Goal: Task Accomplishment & Management: Complete application form

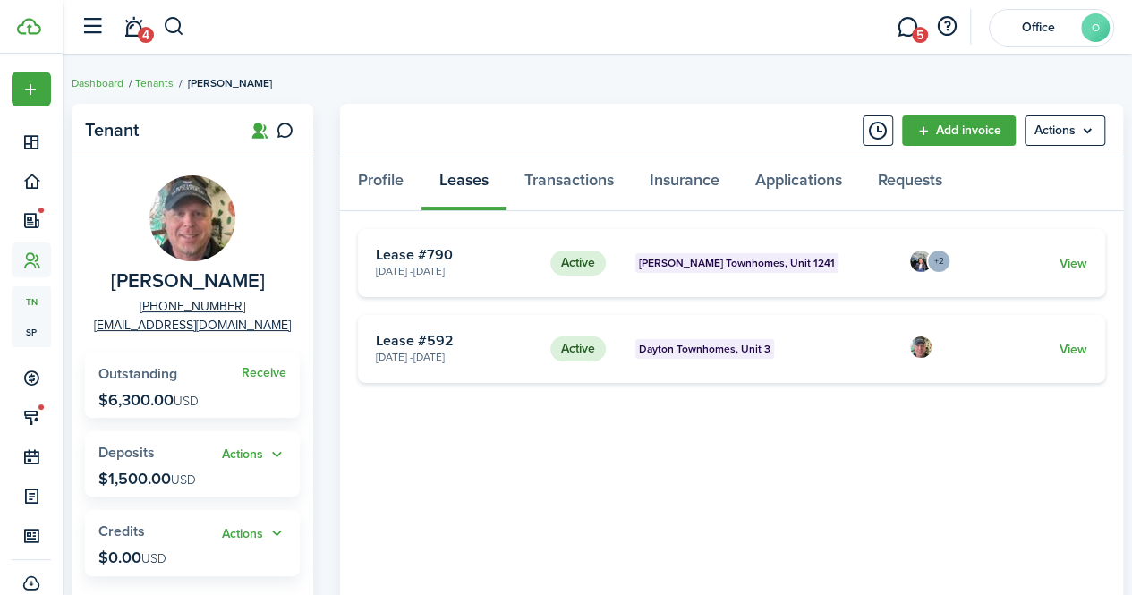
drag, startPoint x: 0, startPoint y: 0, endPoint x: 186, endPoint y: 28, distance: 188.2
click at [186, 28] on header-wrapper "4 5 Office O" at bounding box center [593, 27] width 1043 height 54
click at [175, 29] on button "button" at bounding box center [174, 27] width 22 height 30
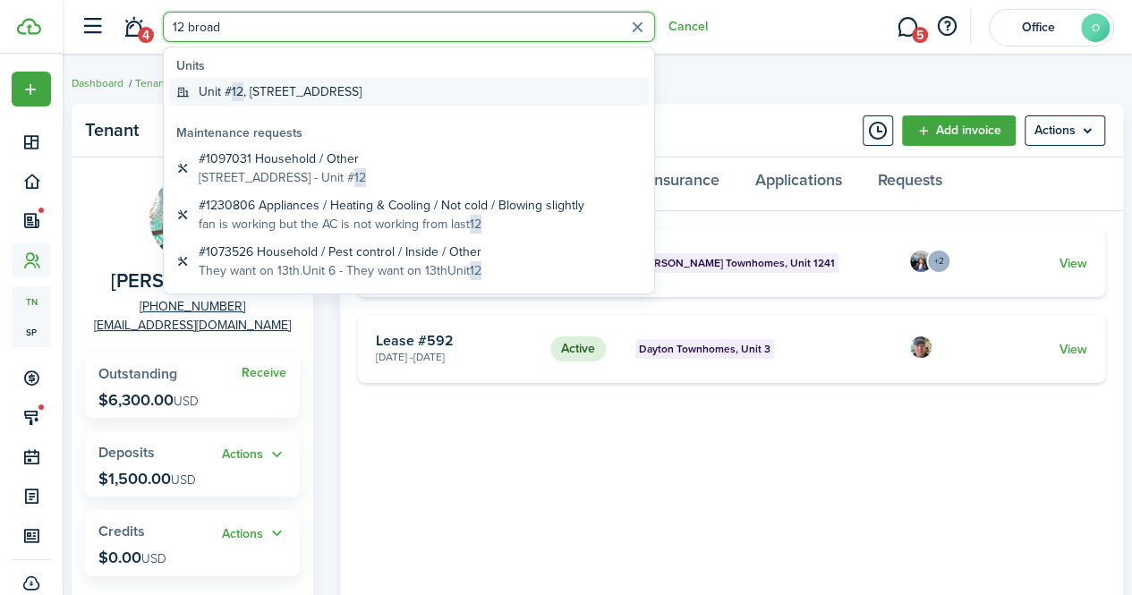
type input "12 broad"
click at [260, 83] on global-search-item-title "[STREET_ADDRESS]" at bounding box center [280, 91] width 163 height 19
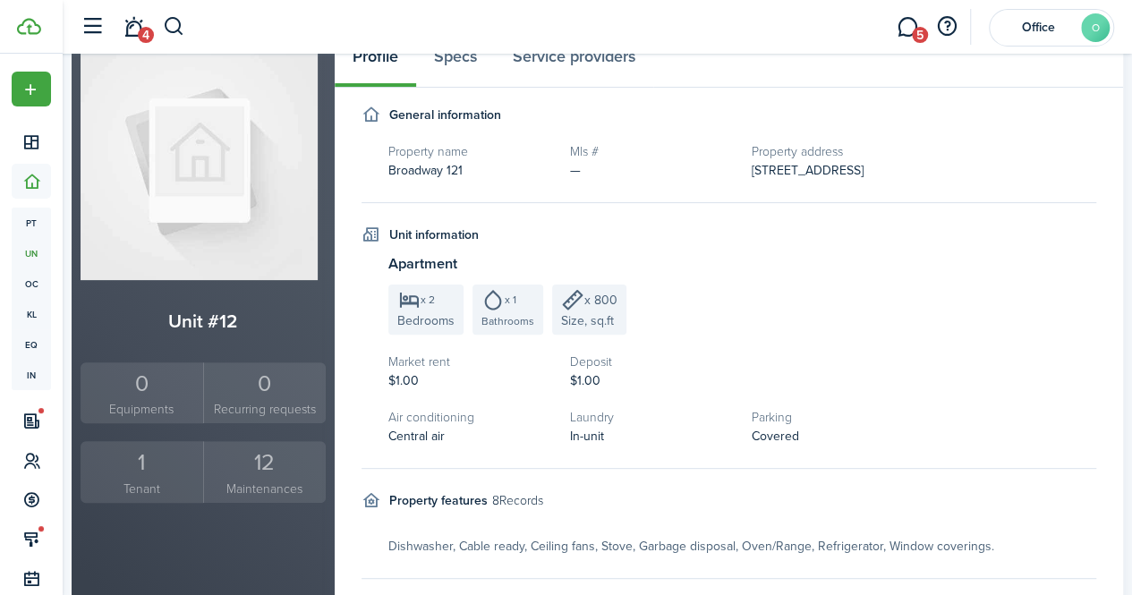
scroll to position [125, 0]
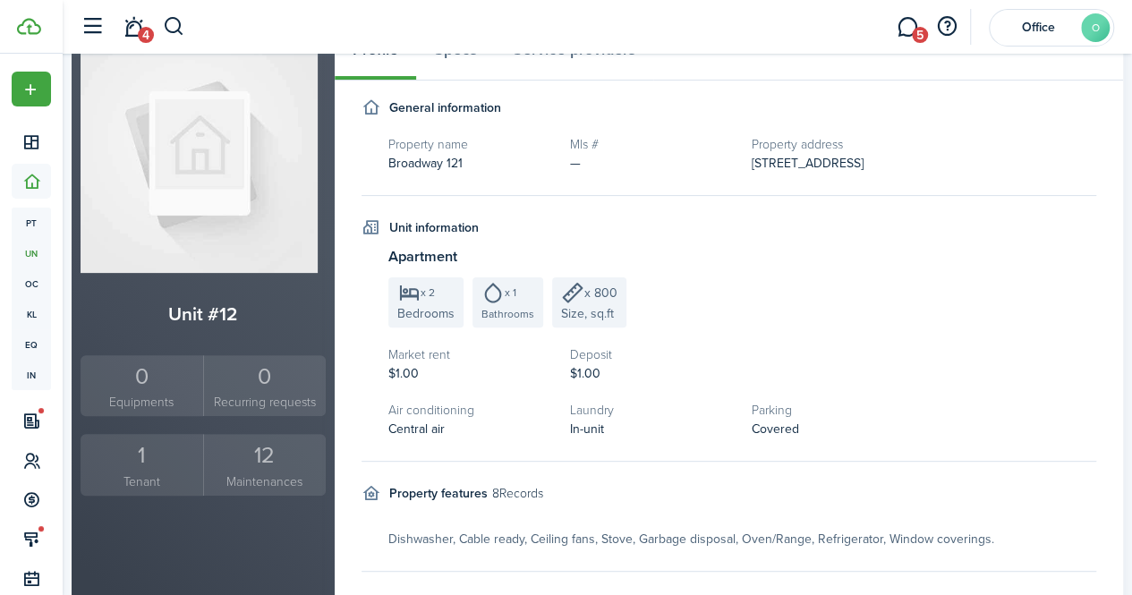
click at [154, 482] on small "Tenant" at bounding box center [142, 482] width 114 height 19
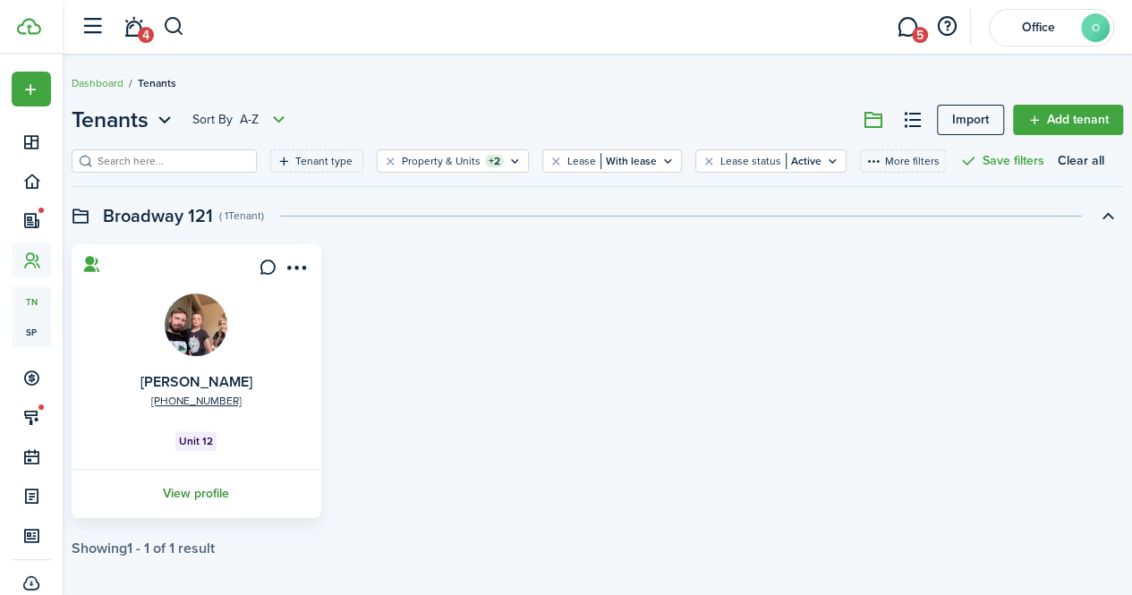
click at [220, 489] on link "View profile" at bounding box center [196, 493] width 255 height 49
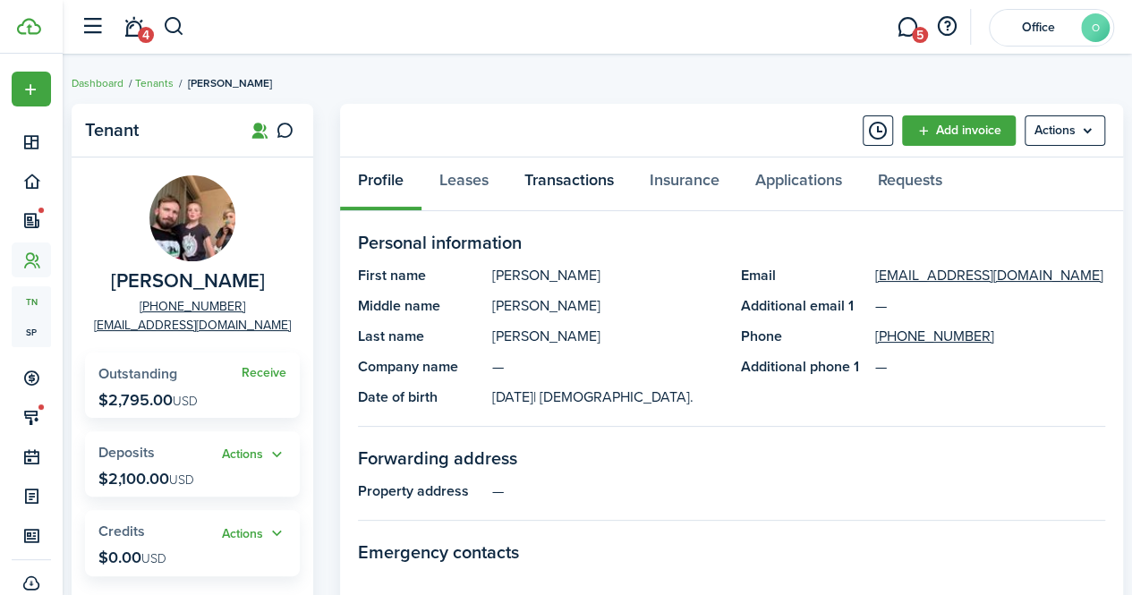
click at [544, 181] on link "Transactions" at bounding box center [569, 185] width 125 height 54
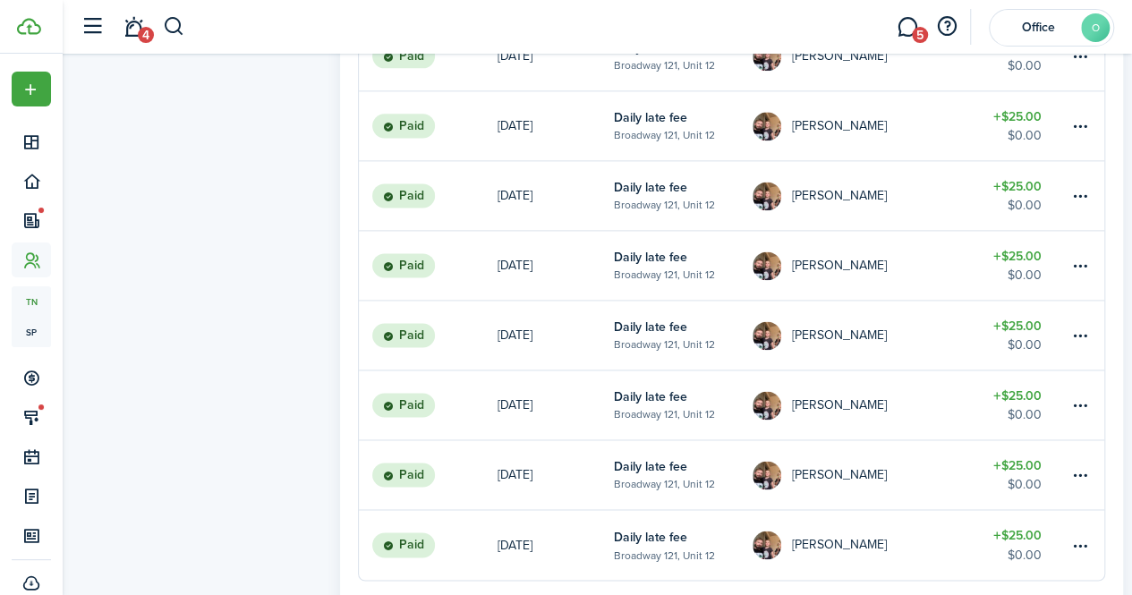
scroll to position [1292, 0]
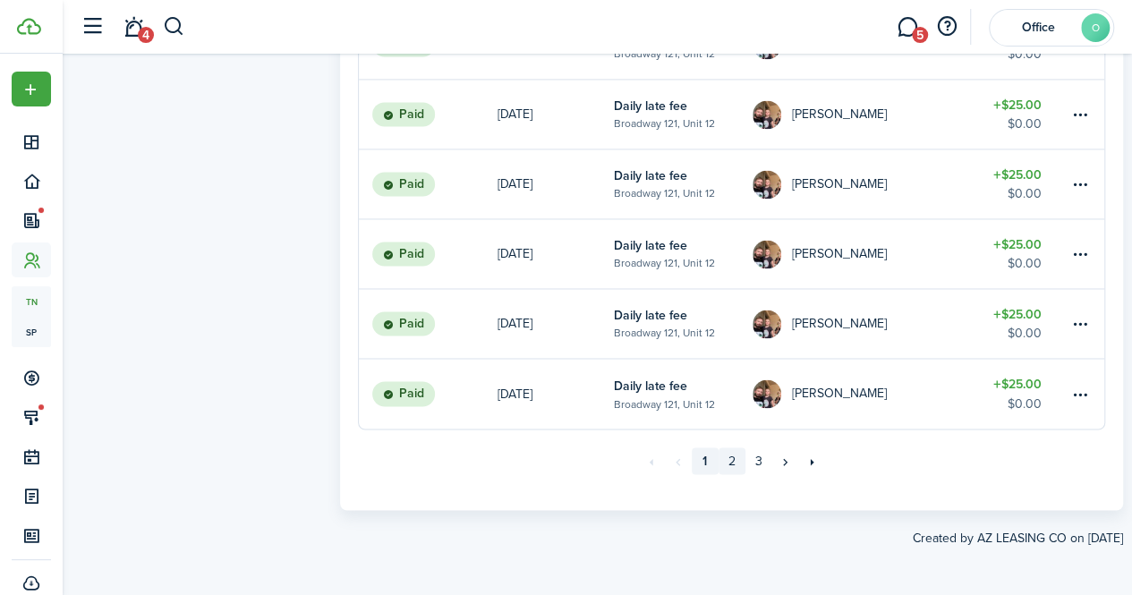
click at [734, 464] on link "2" at bounding box center [732, 461] width 27 height 27
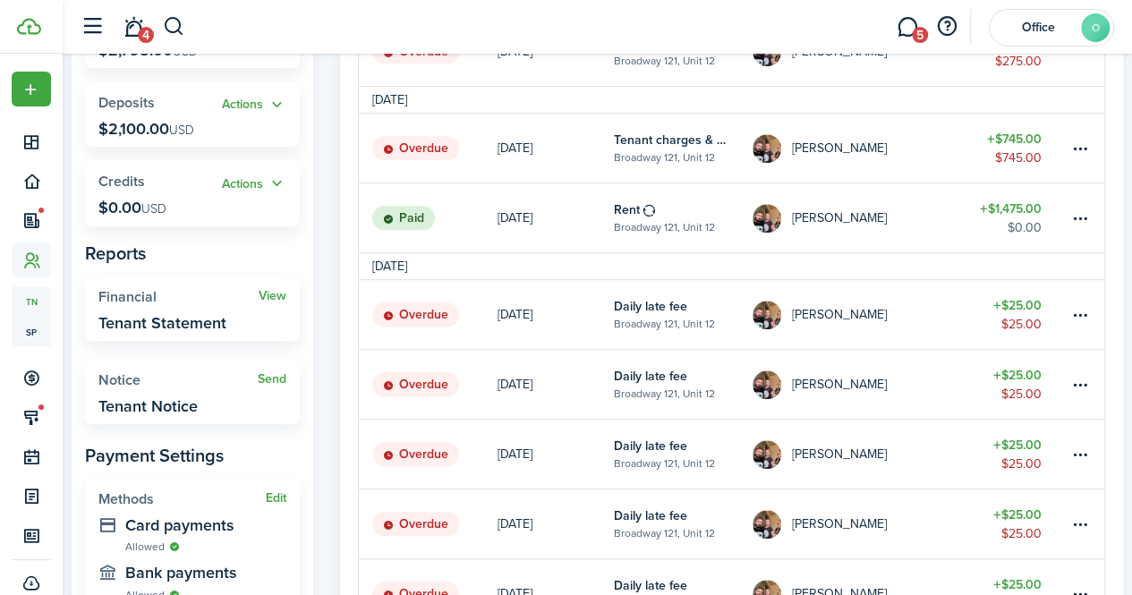
scroll to position [349, 0]
click at [1078, 314] on table-menu-btn-icon at bounding box center [1080, 315] width 21 height 21
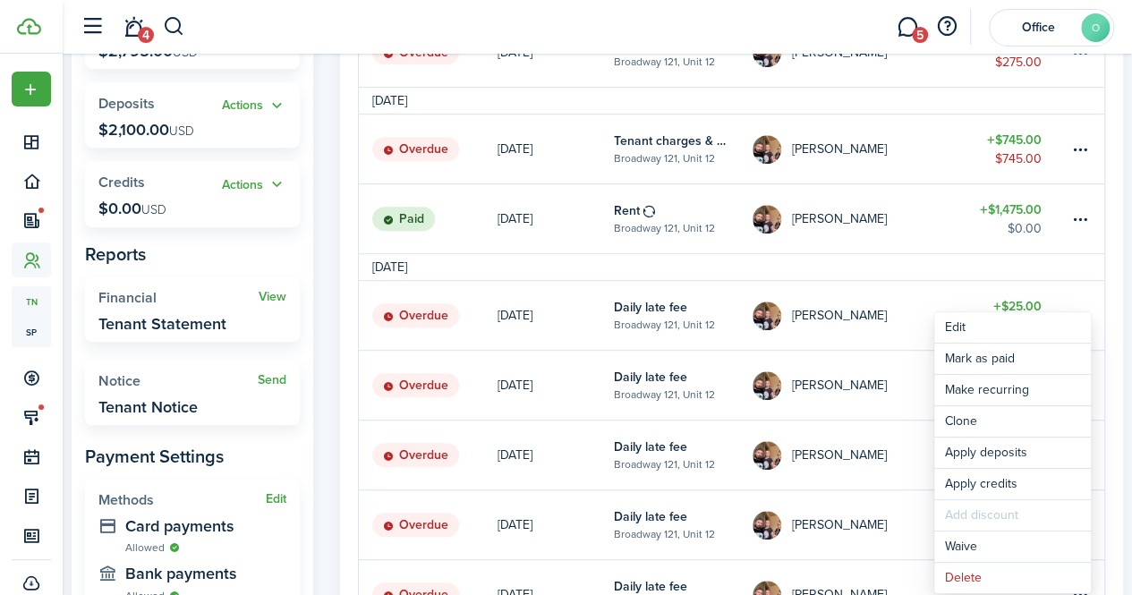
click at [543, 243] on link "[DATE]" at bounding box center [556, 218] width 116 height 69
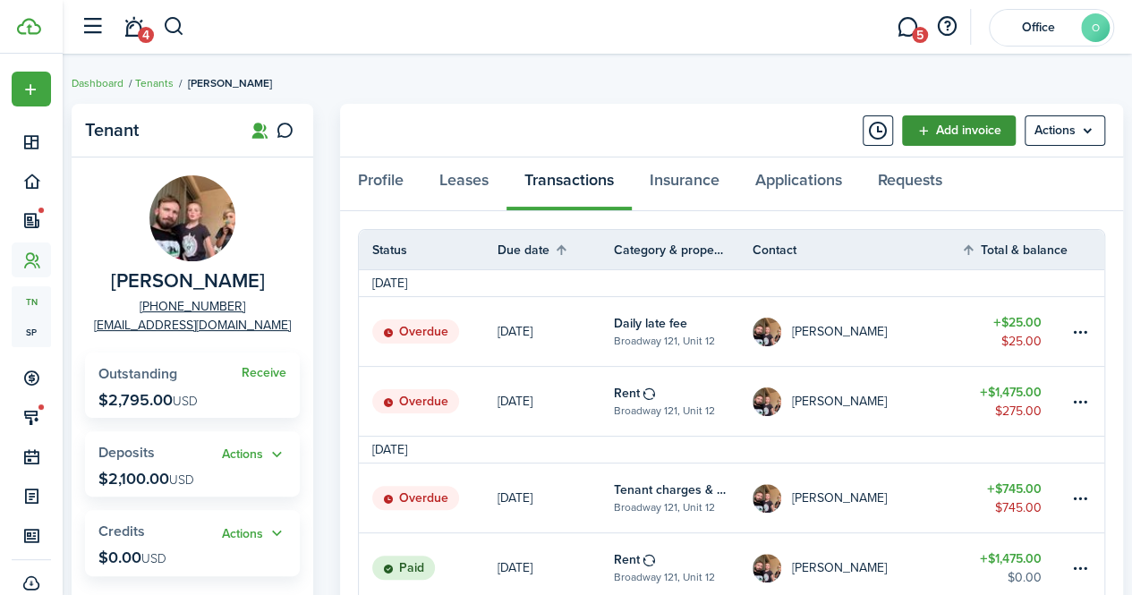
click at [976, 131] on link "Add invoice" at bounding box center [959, 130] width 114 height 30
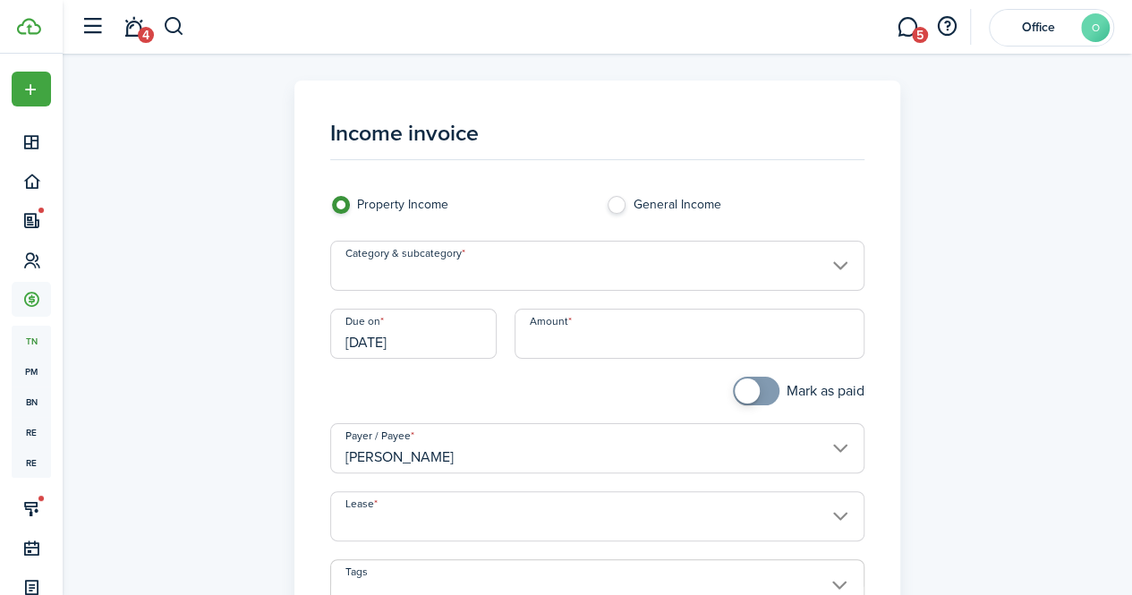
click at [466, 343] on input "[DATE]" at bounding box center [413, 334] width 166 height 50
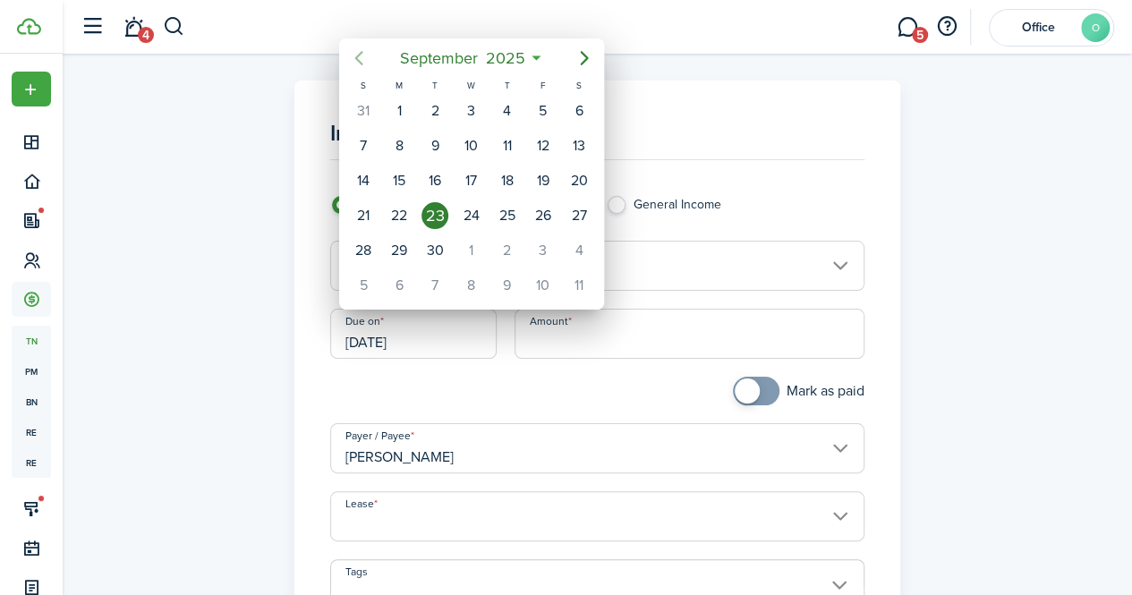
click at [356, 60] on icon "Previous page" at bounding box center [359, 59] width 8 height 14
click at [371, 144] on div "6" at bounding box center [363, 145] width 27 height 27
type input "[DATE]"
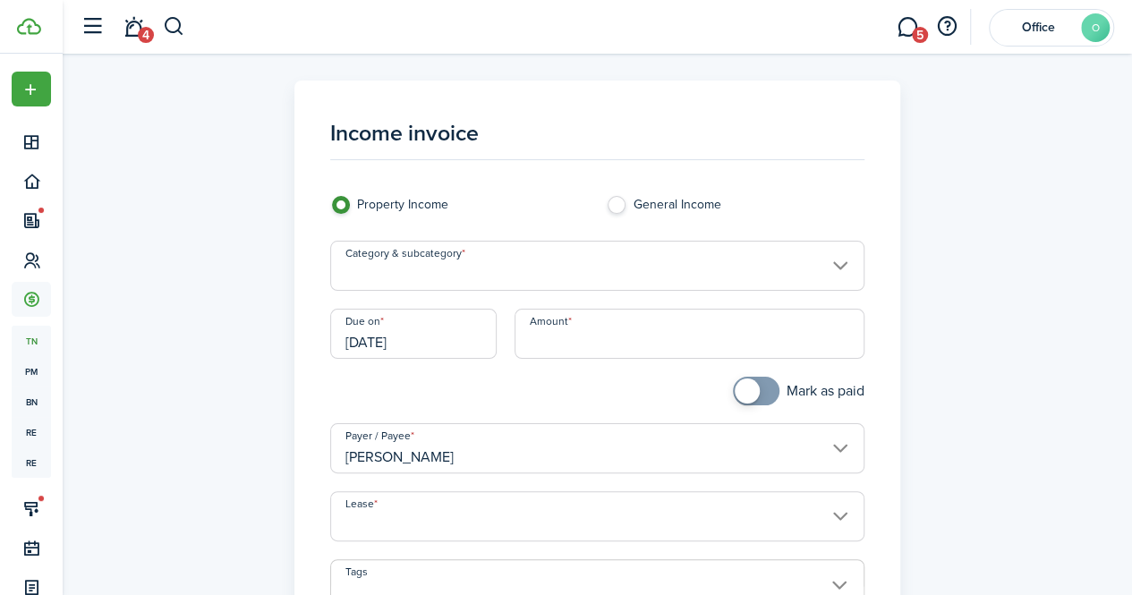
click at [499, 271] on input "Category & subcategory" at bounding box center [597, 266] width 534 height 50
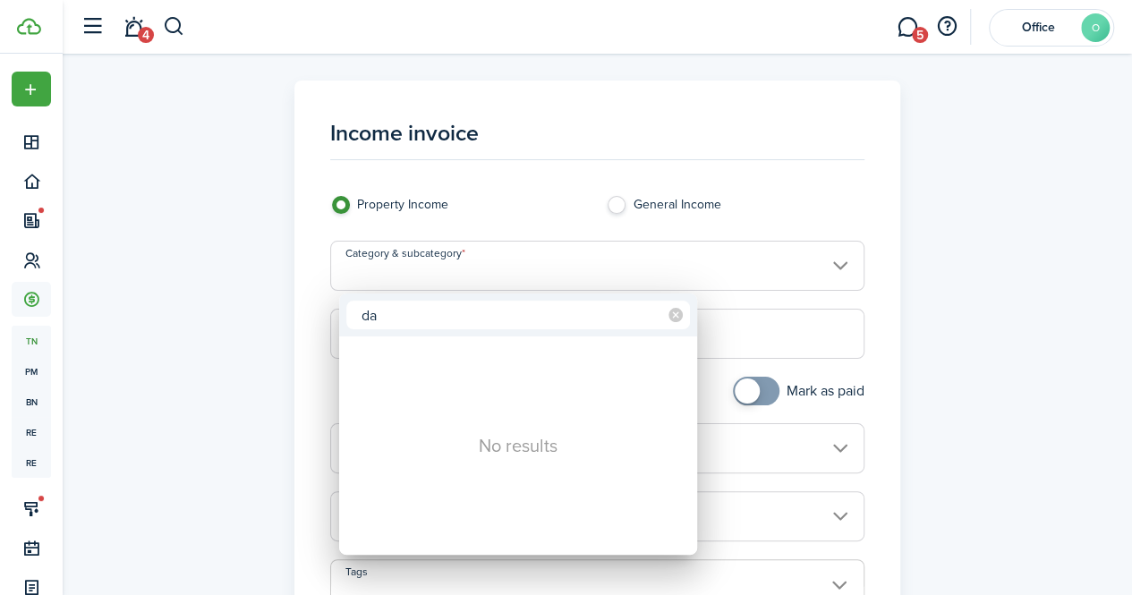
type input "d"
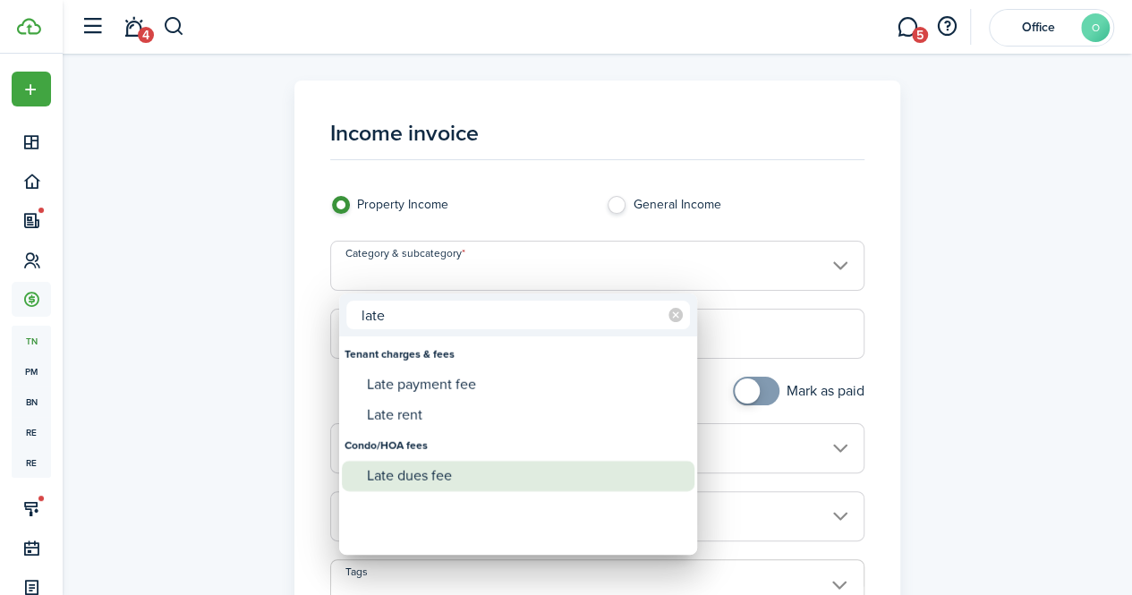
type input "late"
click at [435, 474] on div "Late dues fee" at bounding box center [525, 476] width 317 height 30
type input "Condo/HOA fees / Late dues fee"
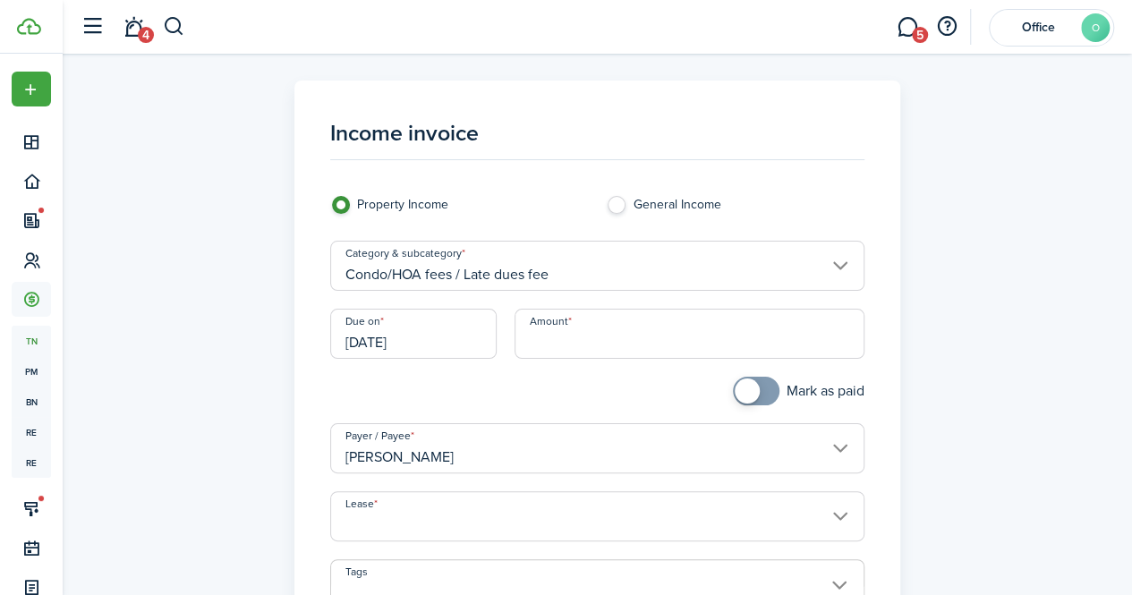
click at [794, 250] on input "Condo/HOA fees / Late dues fee" at bounding box center [597, 266] width 534 height 50
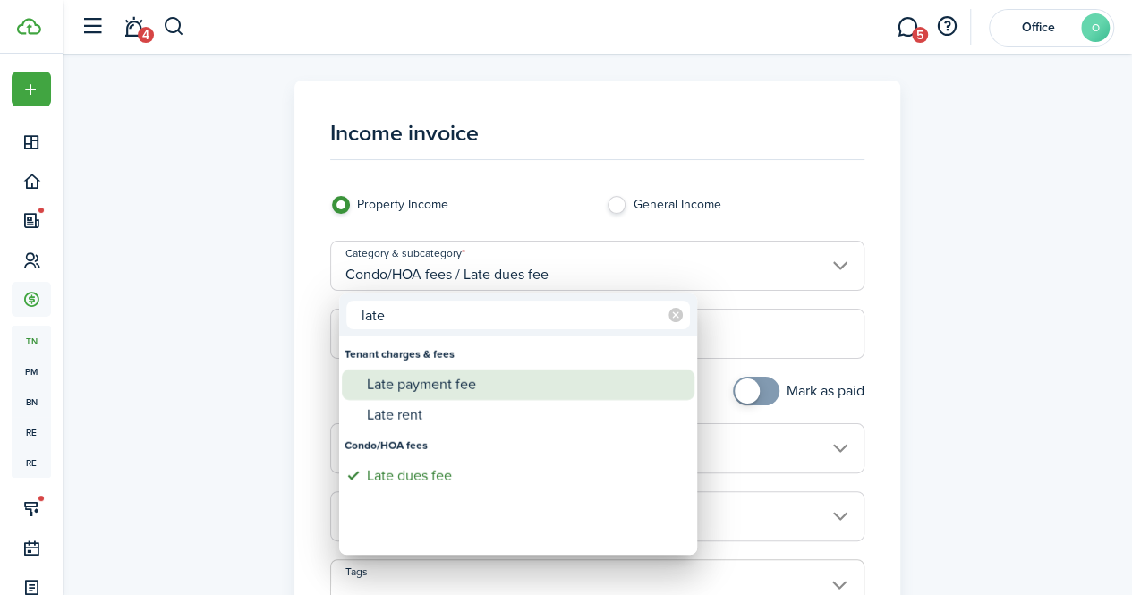
type input "late"
click at [465, 389] on div "Late payment fee" at bounding box center [525, 385] width 317 height 30
type input "Tenant charges & fees / Late payment fee"
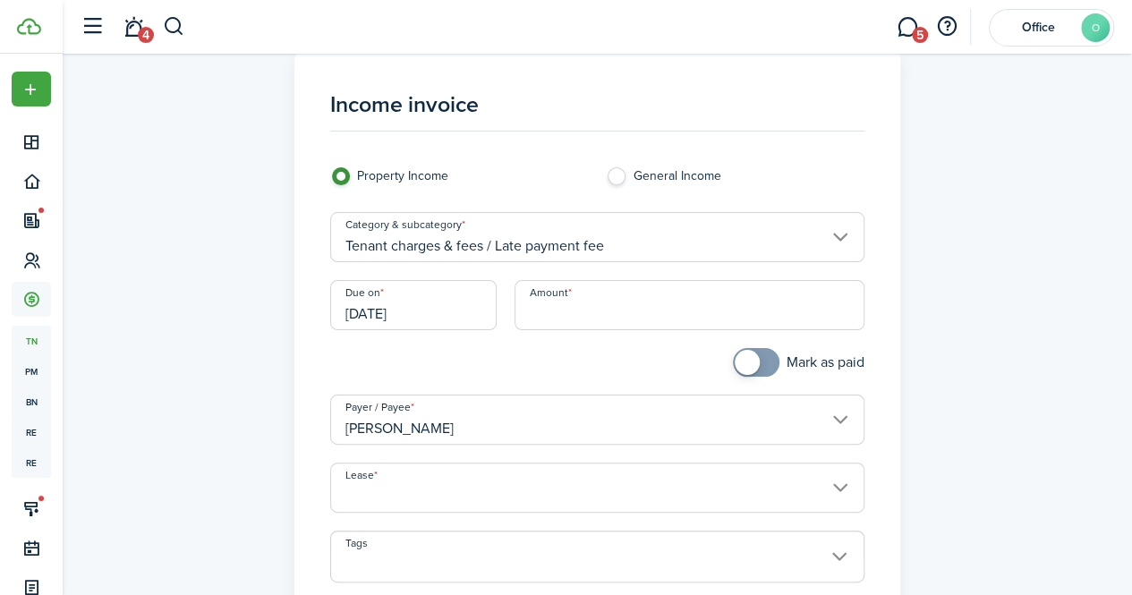
scroll to position [23, 0]
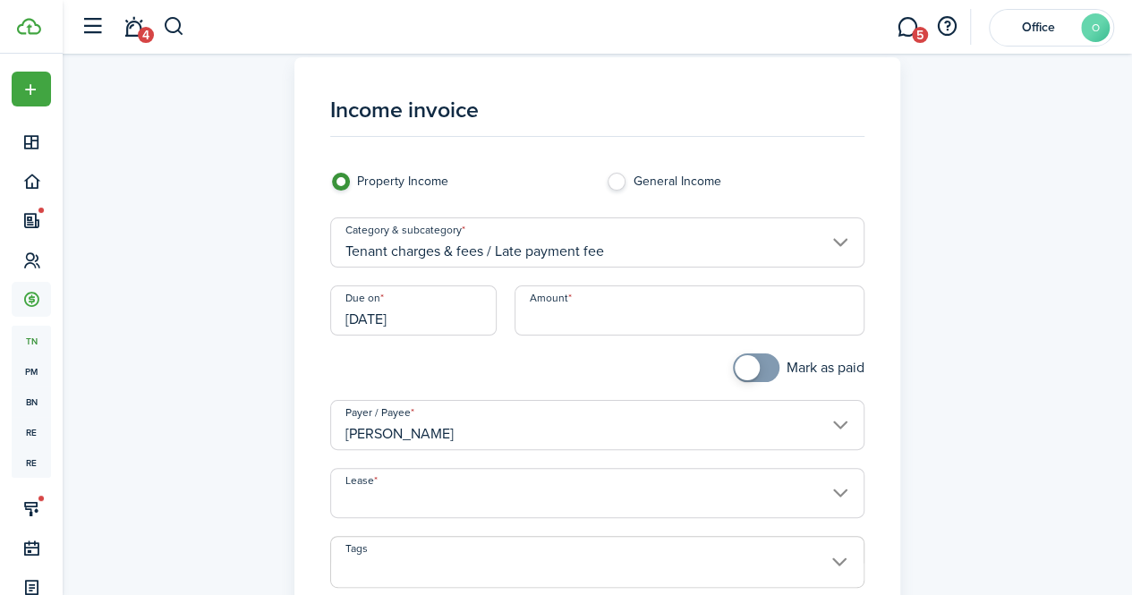
click at [789, 231] on input "Tenant charges & fees / Late payment fee" at bounding box center [597, 243] width 534 height 50
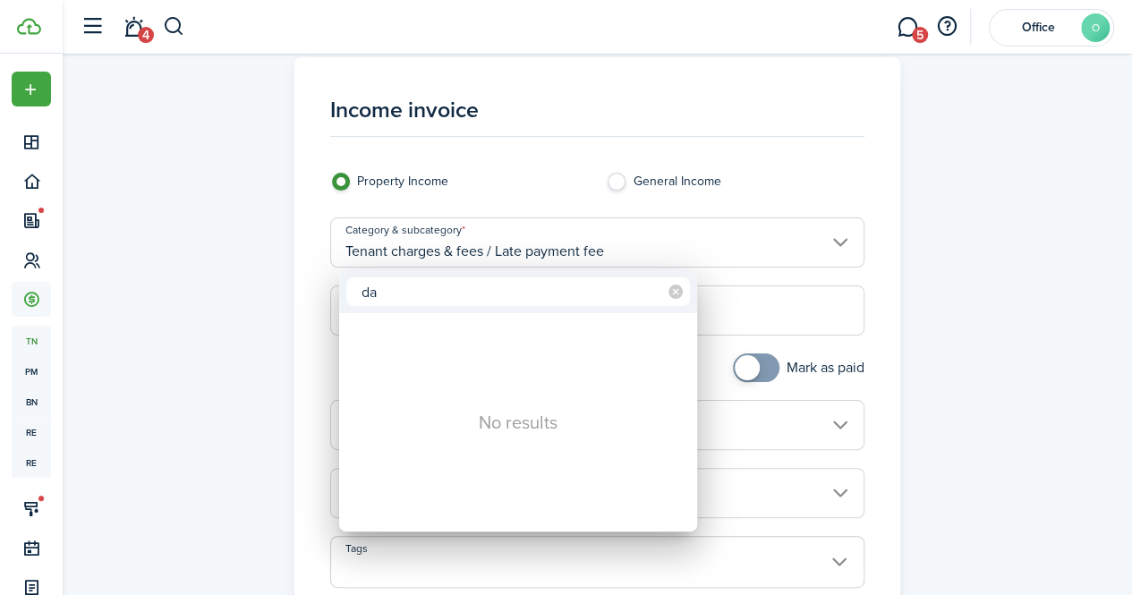
type input "d"
type input "D"
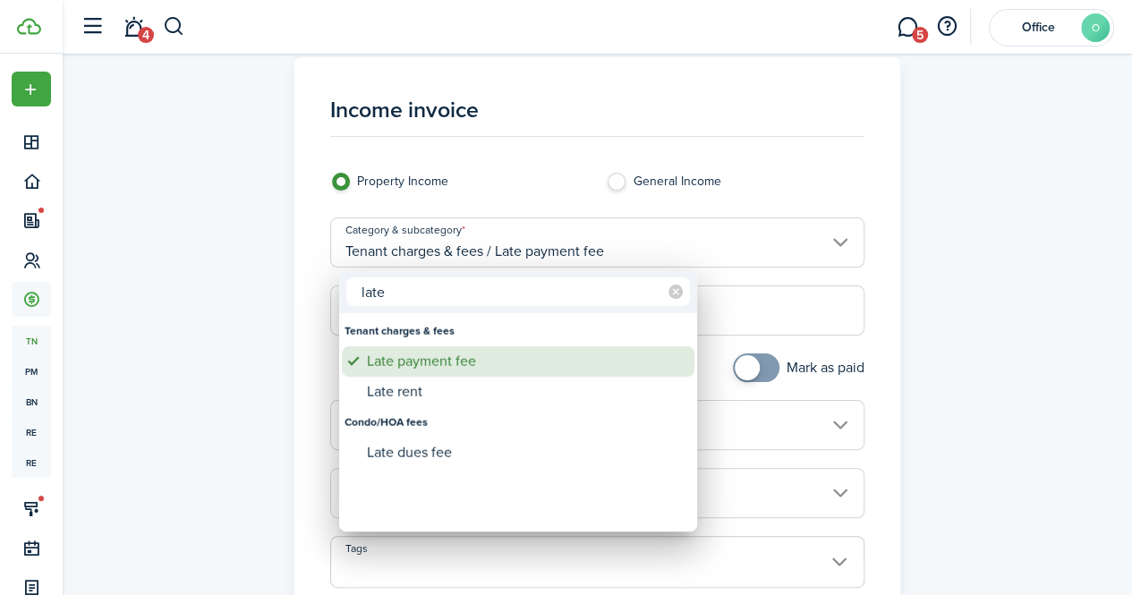
type input "late"
click at [469, 352] on div "Late payment fee" at bounding box center [525, 361] width 317 height 30
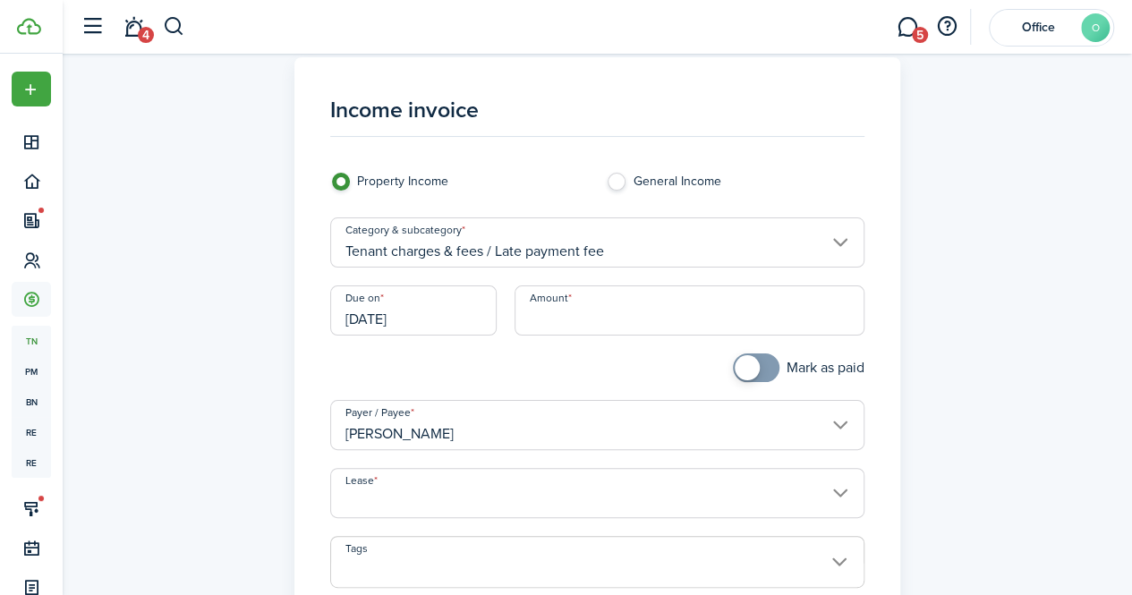
click at [580, 312] on input "Amount" at bounding box center [690, 311] width 350 height 50
type input "$150.00"
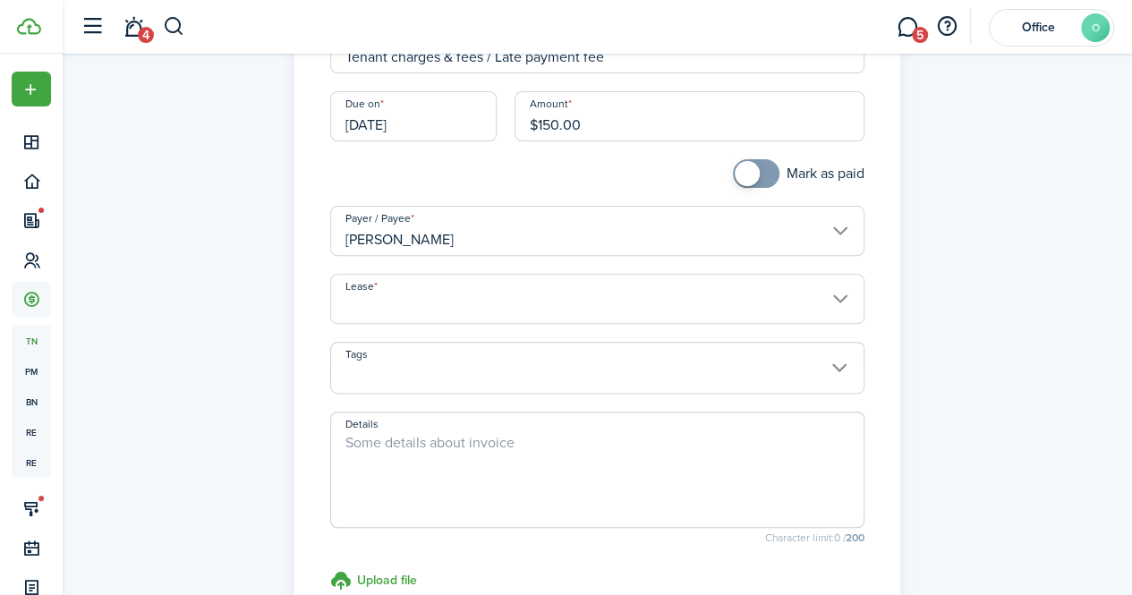
scroll to position [218, 0]
click at [647, 300] on input "Lease" at bounding box center [597, 298] width 534 height 50
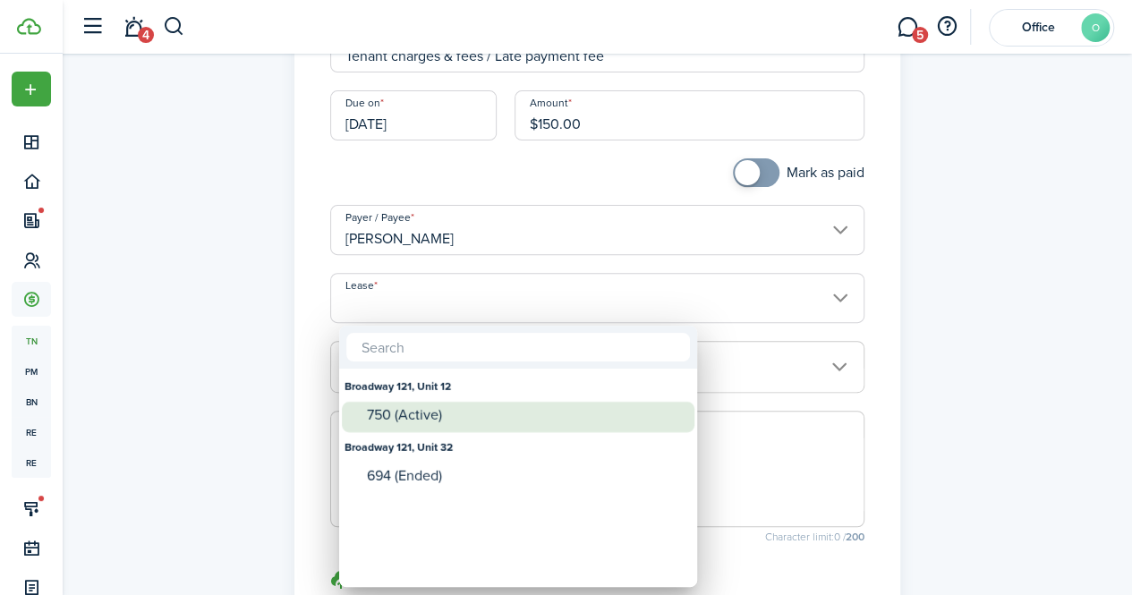
click at [453, 414] on div "750 (Active)" at bounding box center [525, 415] width 317 height 16
type input "Broadway 121, Unit 12. Lease #750 (Active)"
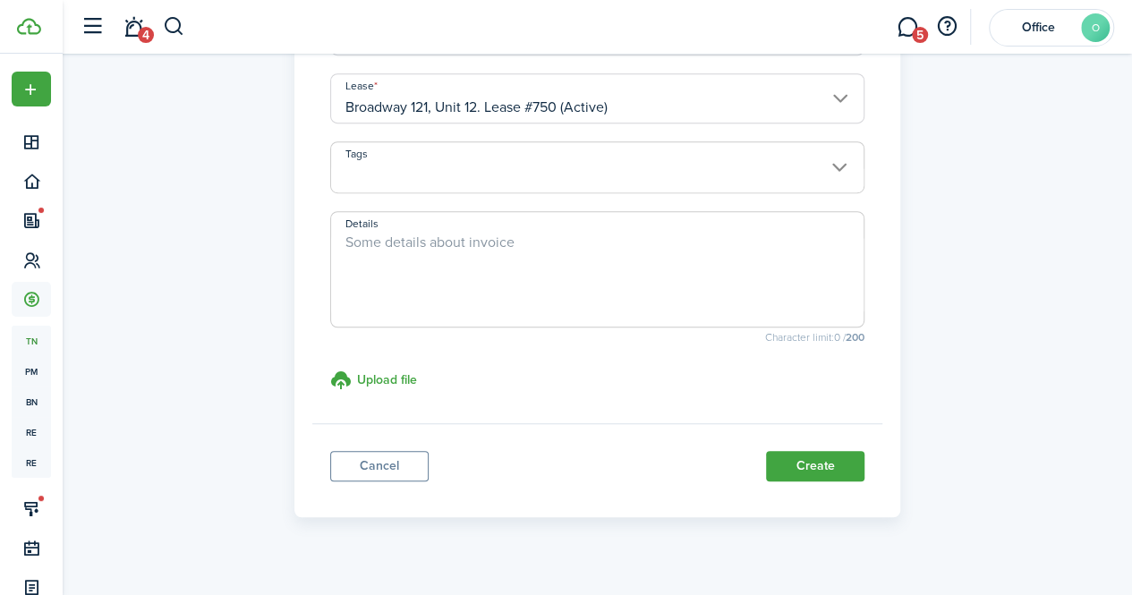
scroll to position [441, 0]
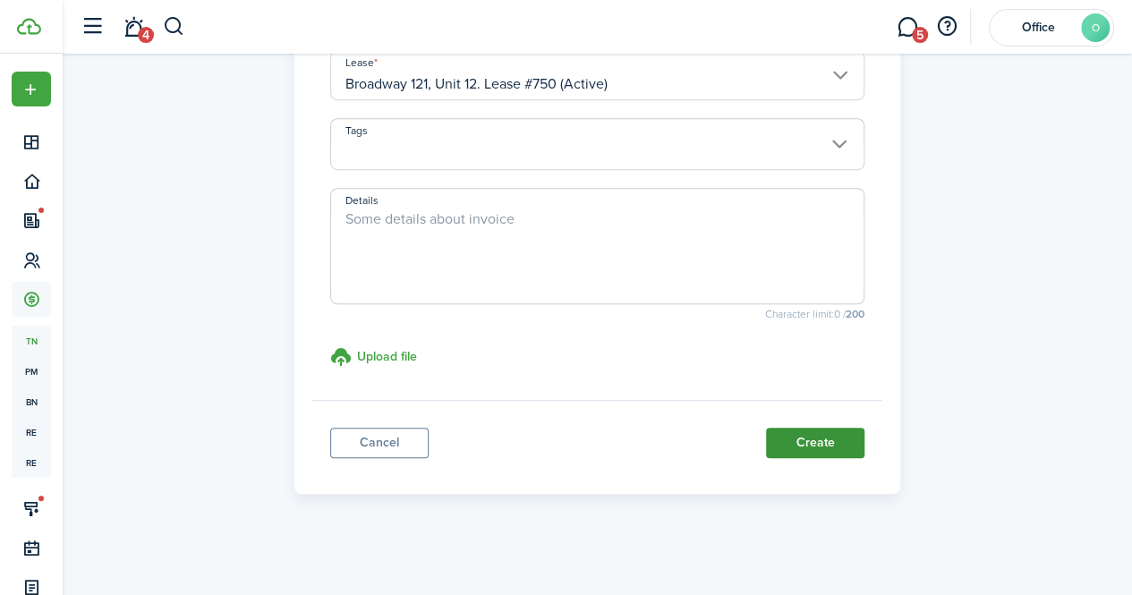
click at [821, 446] on button "Create" at bounding box center [815, 443] width 98 height 30
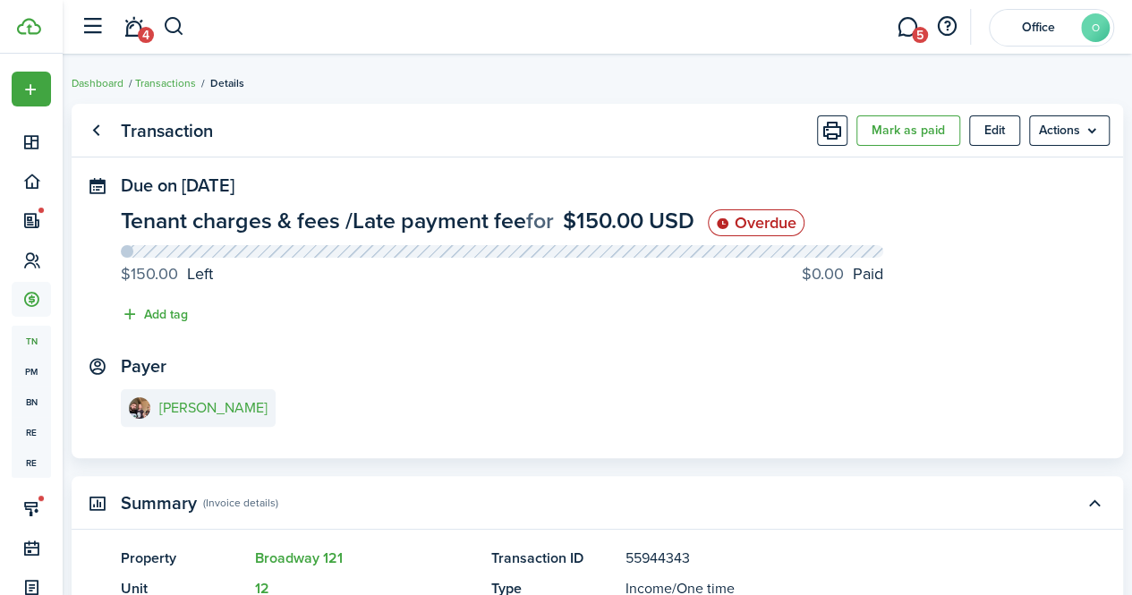
scroll to position [366, 0]
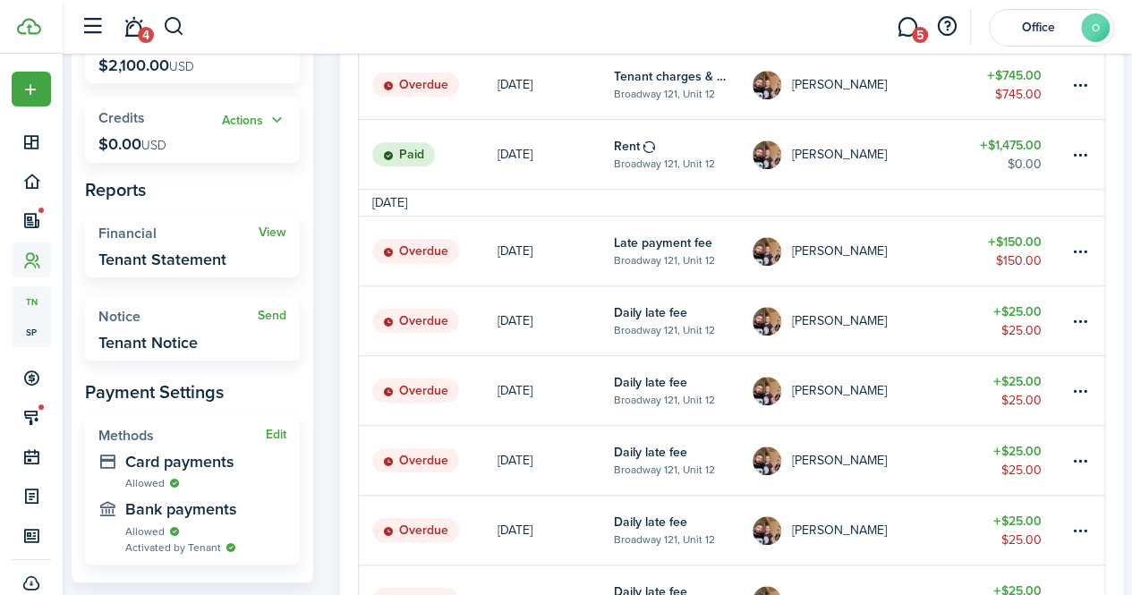
scroll to position [416, 0]
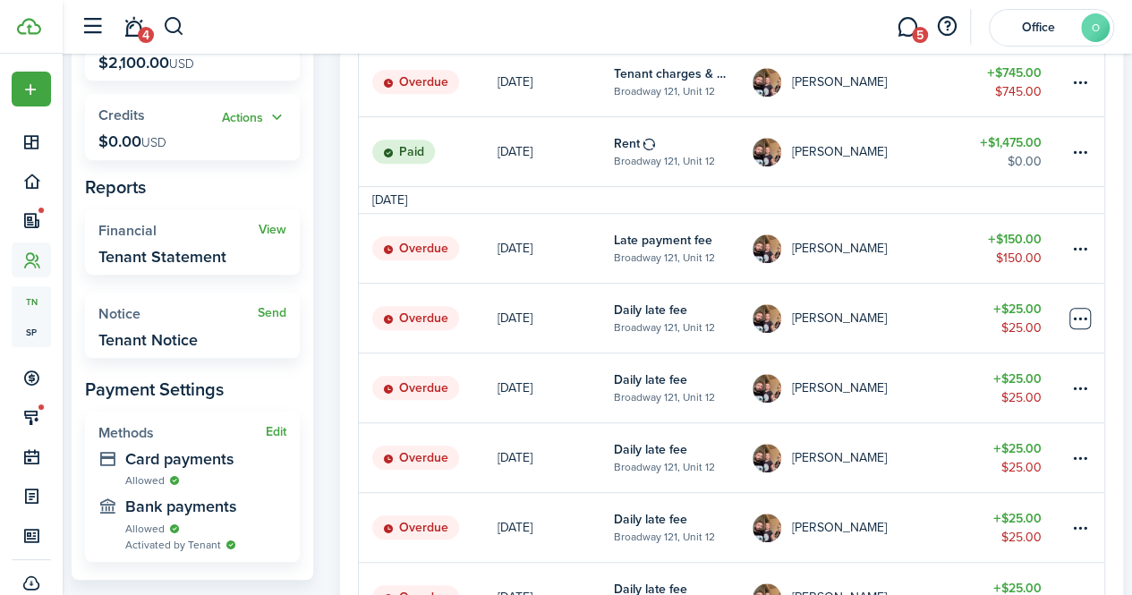
click at [1085, 318] on table-menu-btn-icon at bounding box center [1080, 318] width 21 height 21
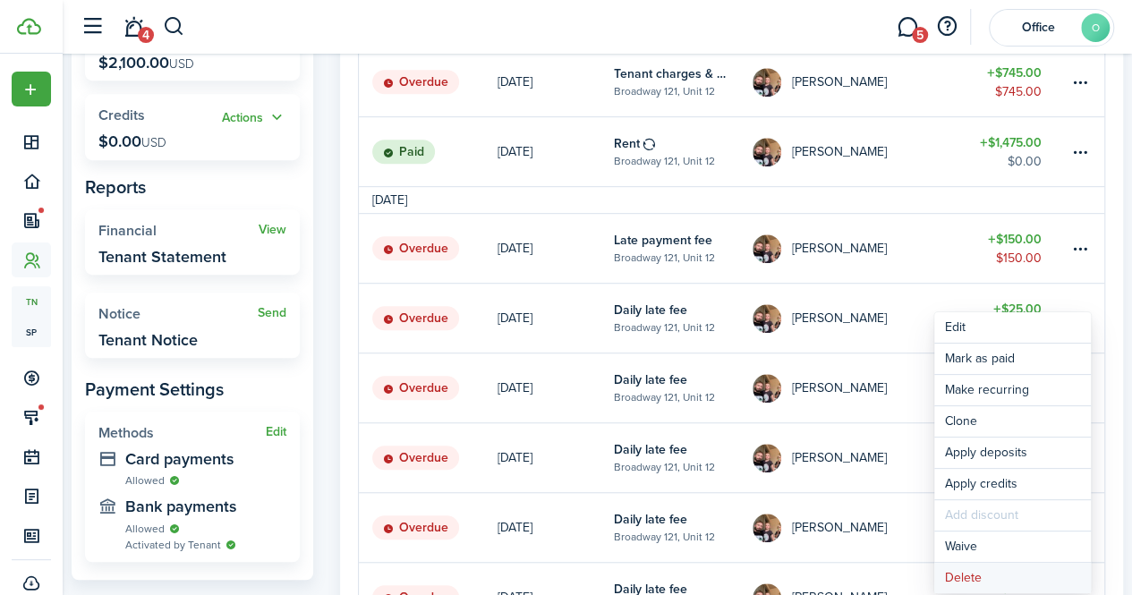
click at [990, 579] on button "Delete" at bounding box center [1012, 578] width 157 height 30
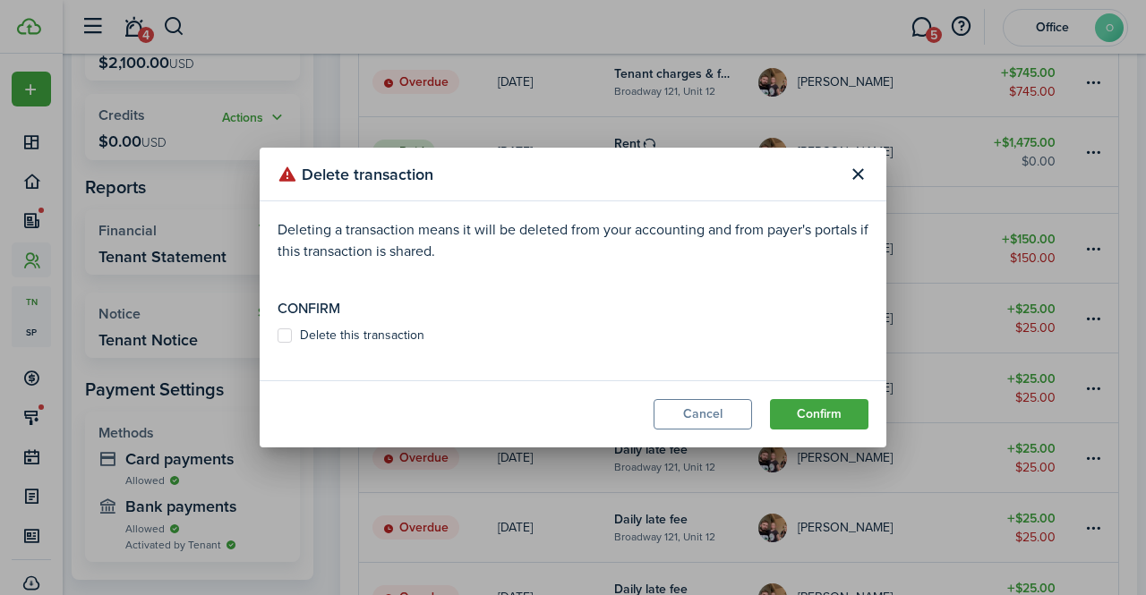
click at [368, 337] on label "Delete this transaction" at bounding box center [350, 335] width 147 height 14
click at [277, 337] on input "Delete this transaction" at bounding box center [277, 336] width 1 height 1
checkbox input "true"
click at [820, 417] on button "Confirm" at bounding box center [819, 414] width 98 height 30
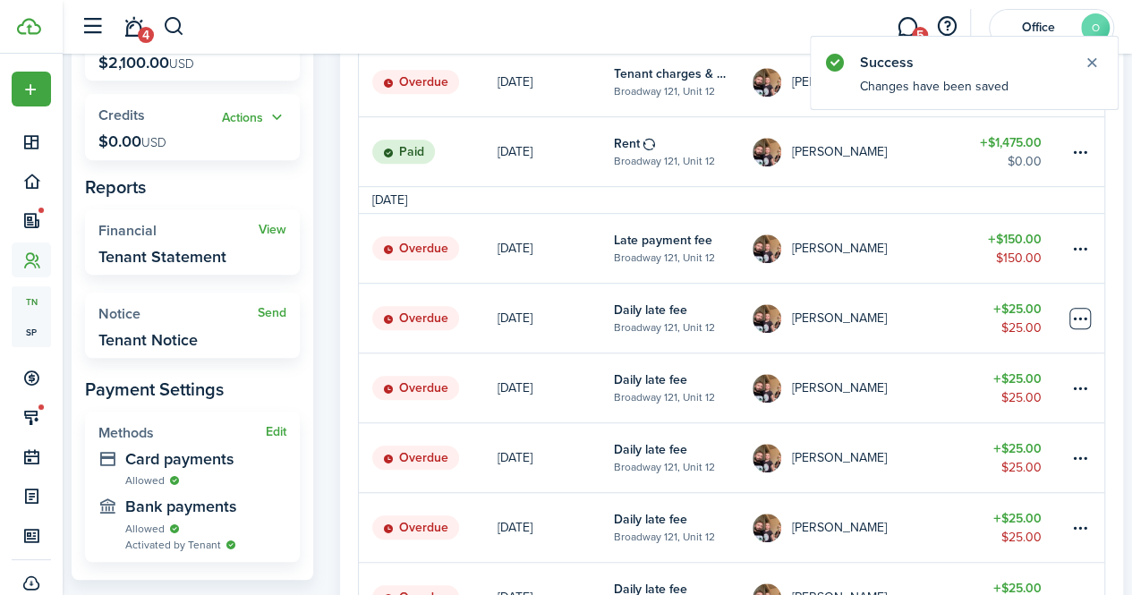
click at [1085, 320] on table-menu-btn-icon at bounding box center [1080, 318] width 21 height 21
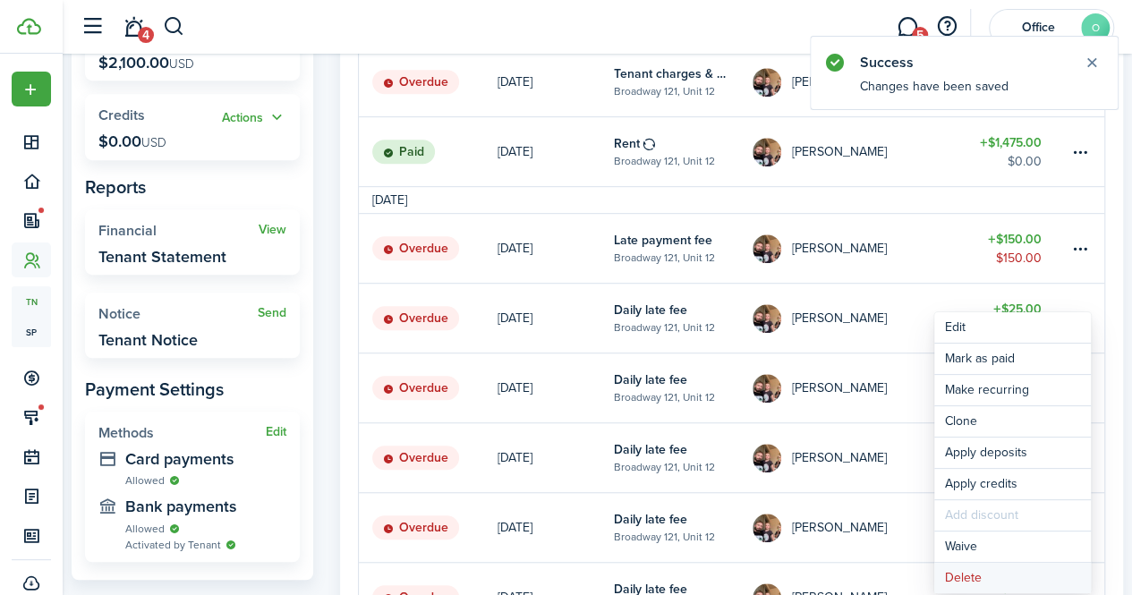
click at [985, 568] on button "Delete" at bounding box center [1012, 578] width 157 height 30
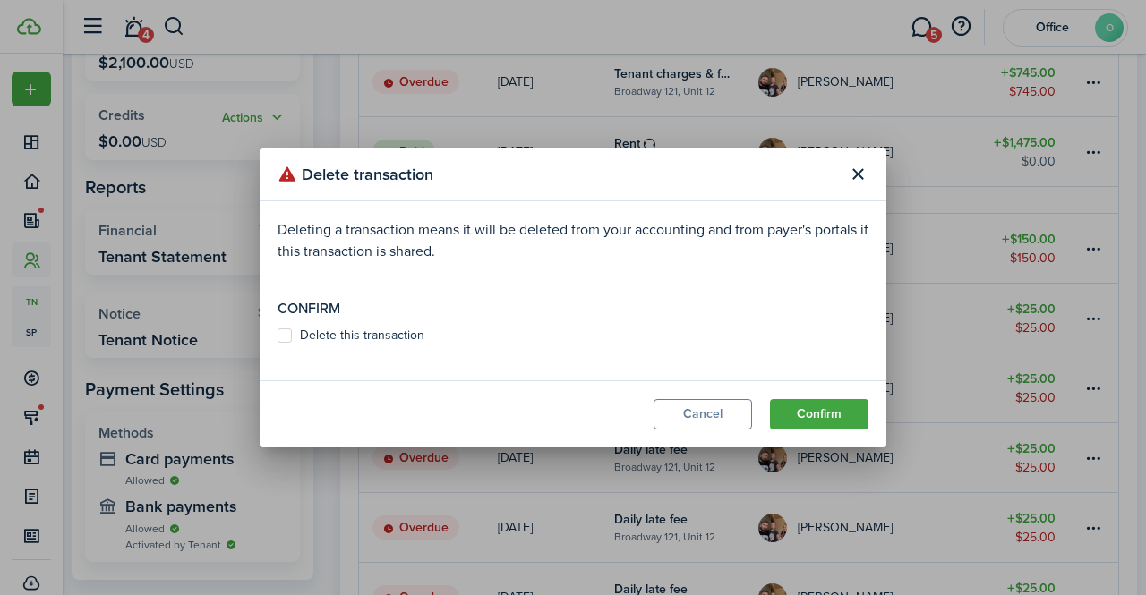
click at [334, 332] on label "Delete this transaction" at bounding box center [350, 335] width 147 height 14
click at [277, 336] on input "Delete this transaction" at bounding box center [277, 336] width 1 height 1
checkbox input "true"
click at [815, 418] on button "Confirm" at bounding box center [819, 414] width 98 height 30
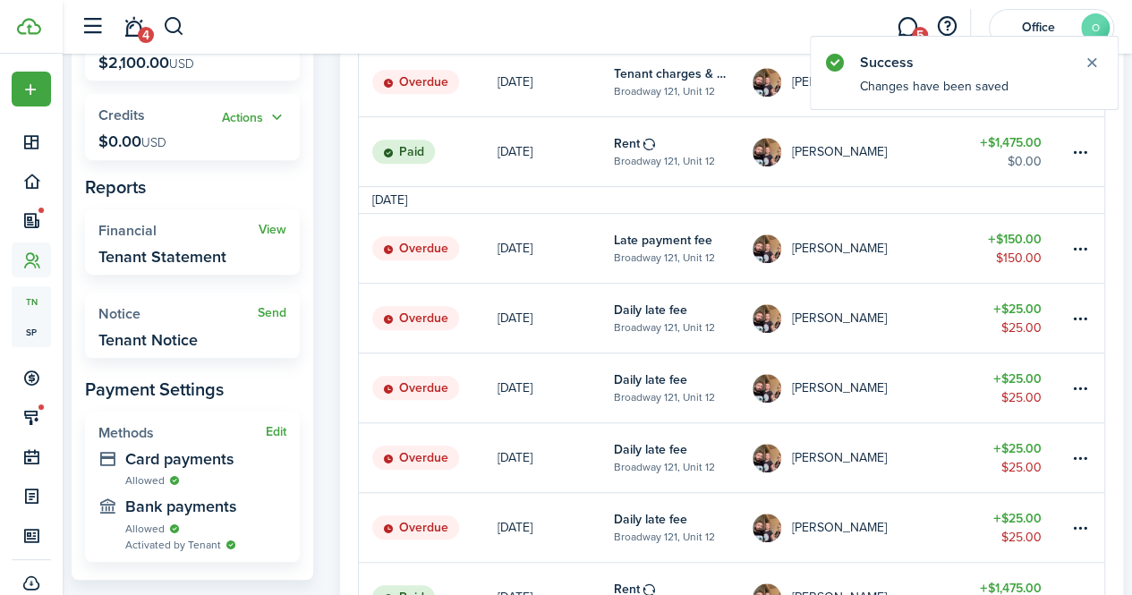
click at [1092, 312] on link at bounding box center [1087, 318] width 36 height 69
click at [1079, 316] on table-menu-btn-icon at bounding box center [1080, 318] width 21 height 21
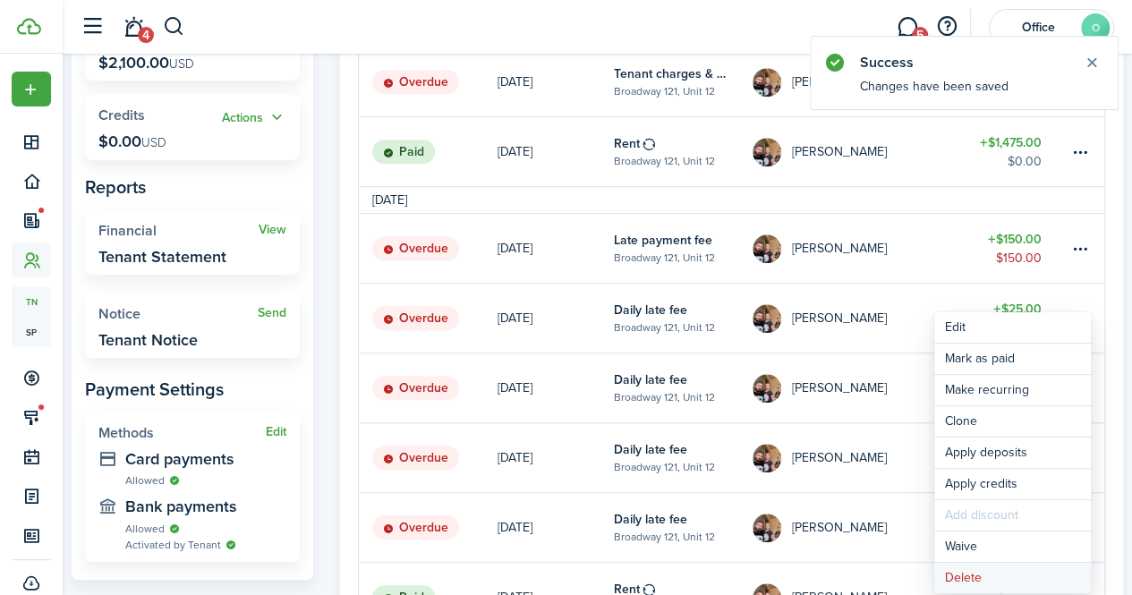
click at [972, 567] on button "Delete" at bounding box center [1012, 578] width 157 height 30
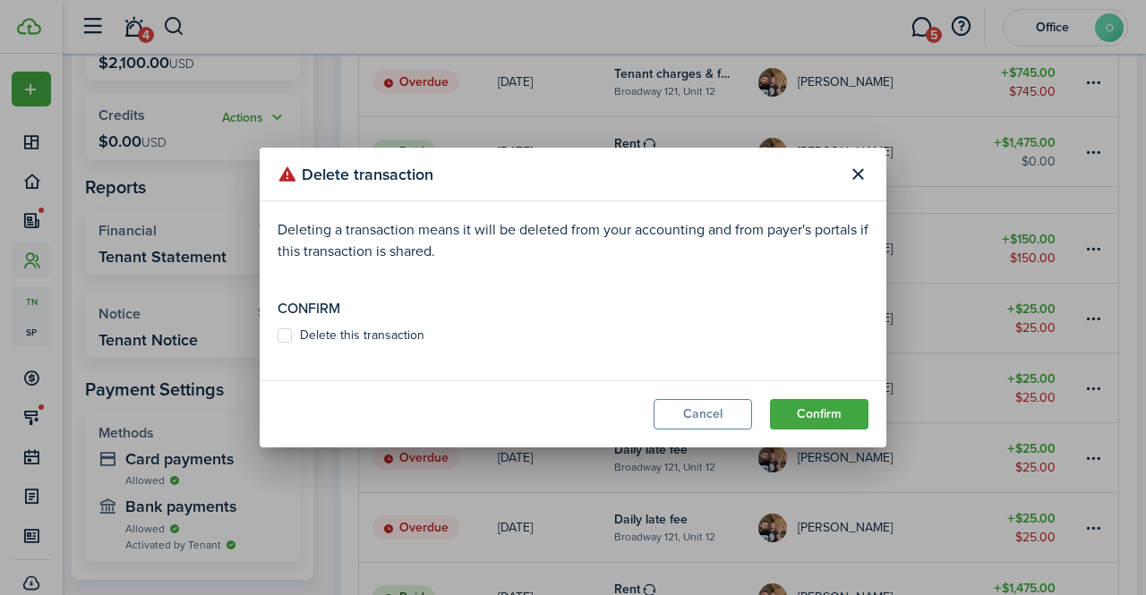
click at [405, 337] on label "Delete this transaction" at bounding box center [350, 335] width 147 height 14
click at [277, 337] on input "Delete this transaction" at bounding box center [277, 336] width 1 height 1
checkbox input "true"
click at [849, 406] on button "Confirm" at bounding box center [819, 414] width 98 height 30
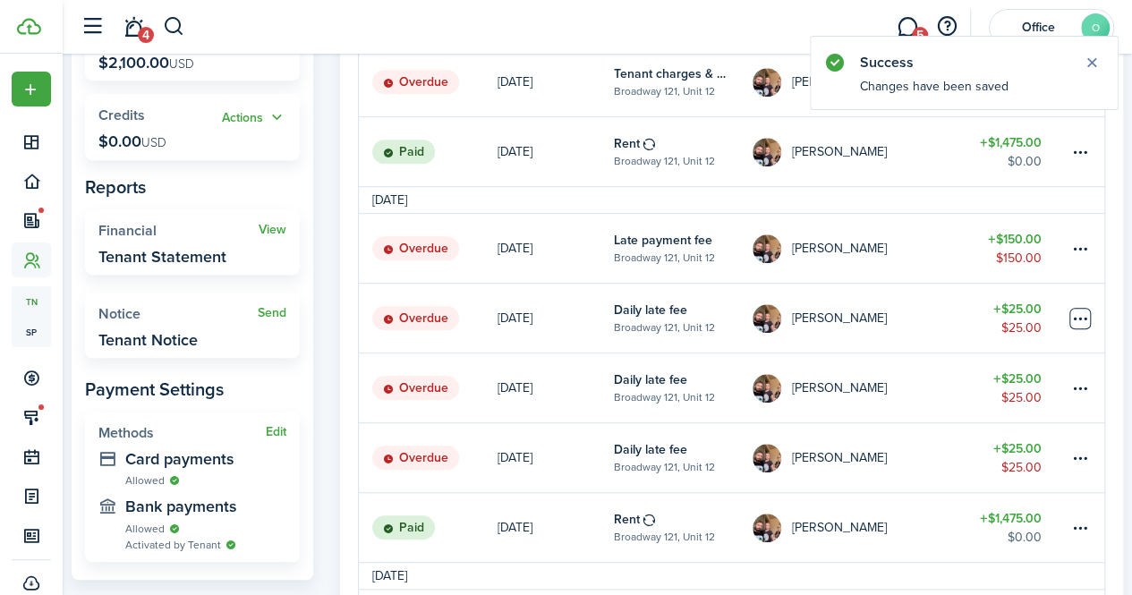
click at [1076, 320] on table-menu-btn-icon at bounding box center [1080, 318] width 21 height 21
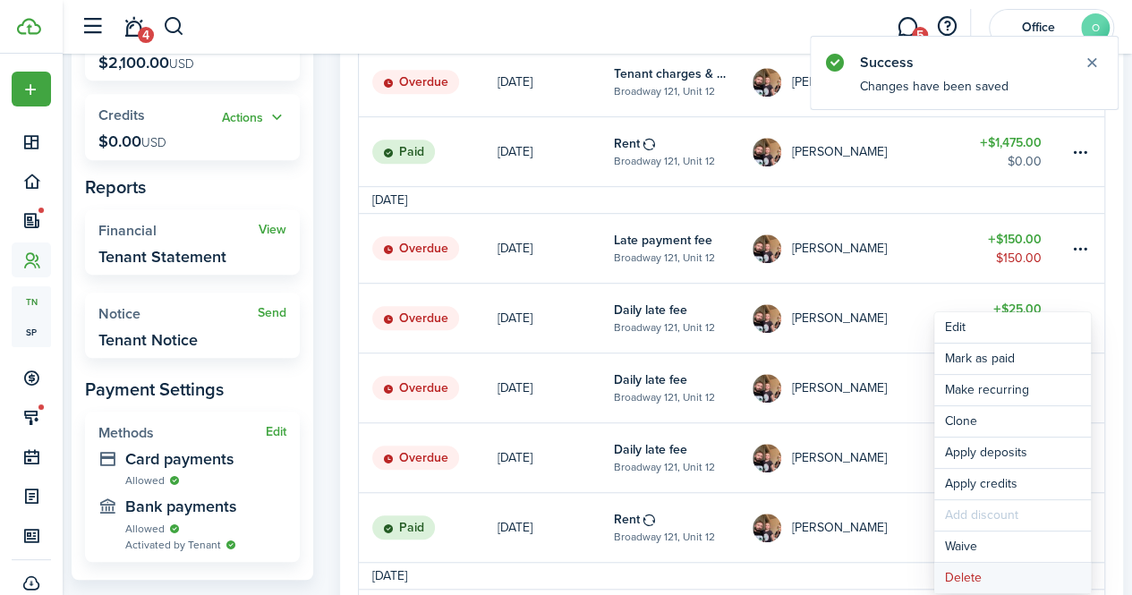
click at [969, 571] on button "Delete" at bounding box center [1012, 578] width 157 height 30
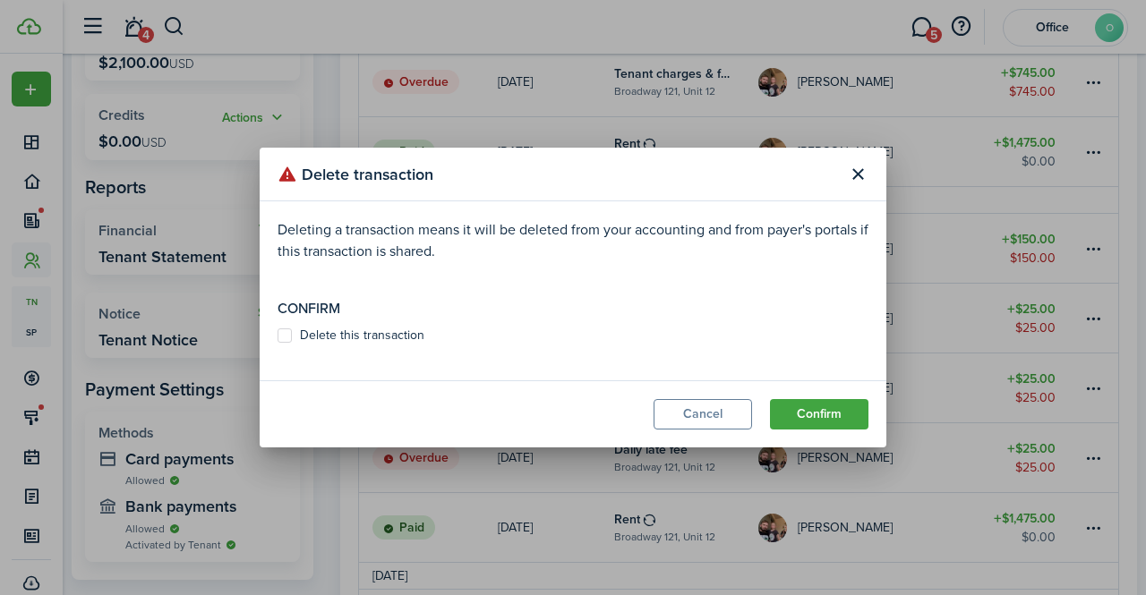
click at [334, 339] on label "Delete this transaction" at bounding box center [350, 335] width 147 height 14
click at [277, 337] on input "Delete this transaction" at bounding box center [277, 336] width 1 height 1
checkbox input "true"
click at [798, 410] on button "Confirm" at bounding box center [819, 414] width 98 height 30
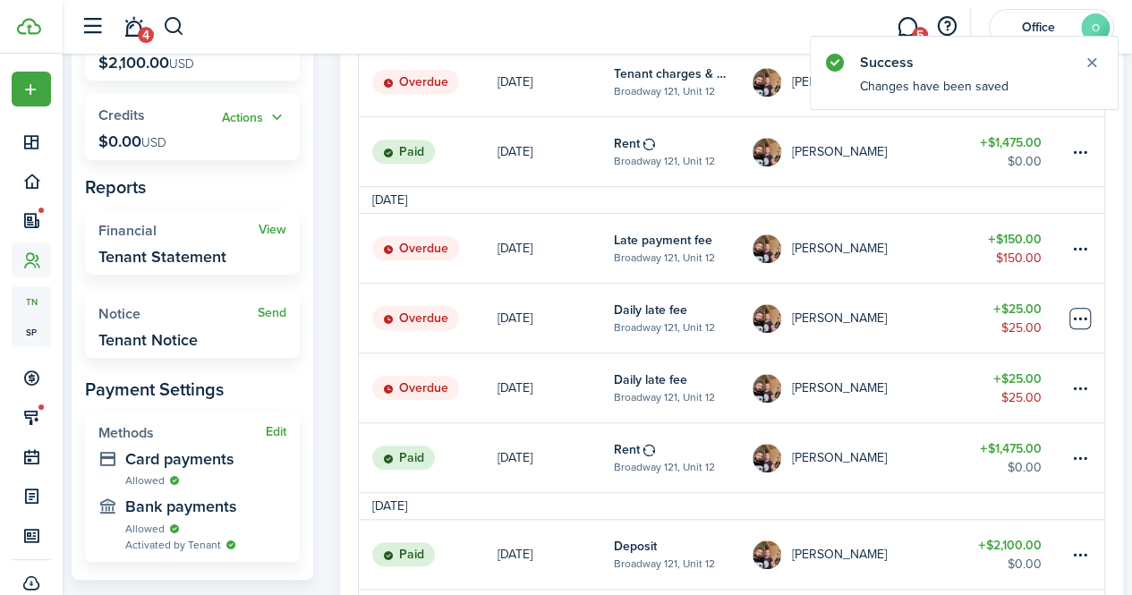
click at [1076, 321] on table-menu-btn-icon at bounding box center [1080, 318] width 21 height 21
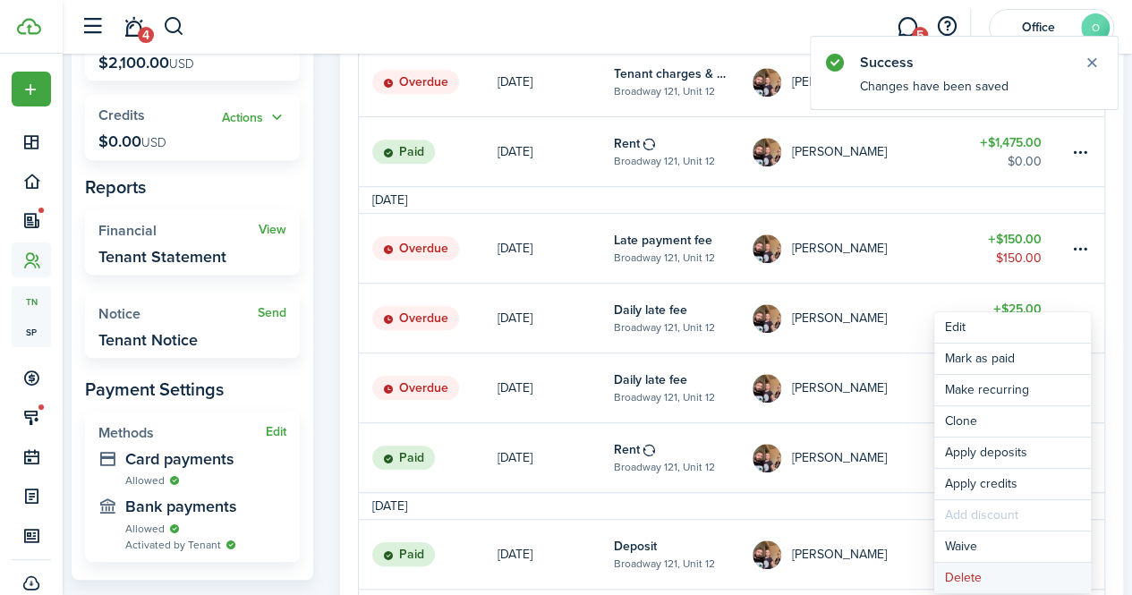
click at [990, 585] on button "Delete" at bounding box center [1012, 578] width 157 height 30
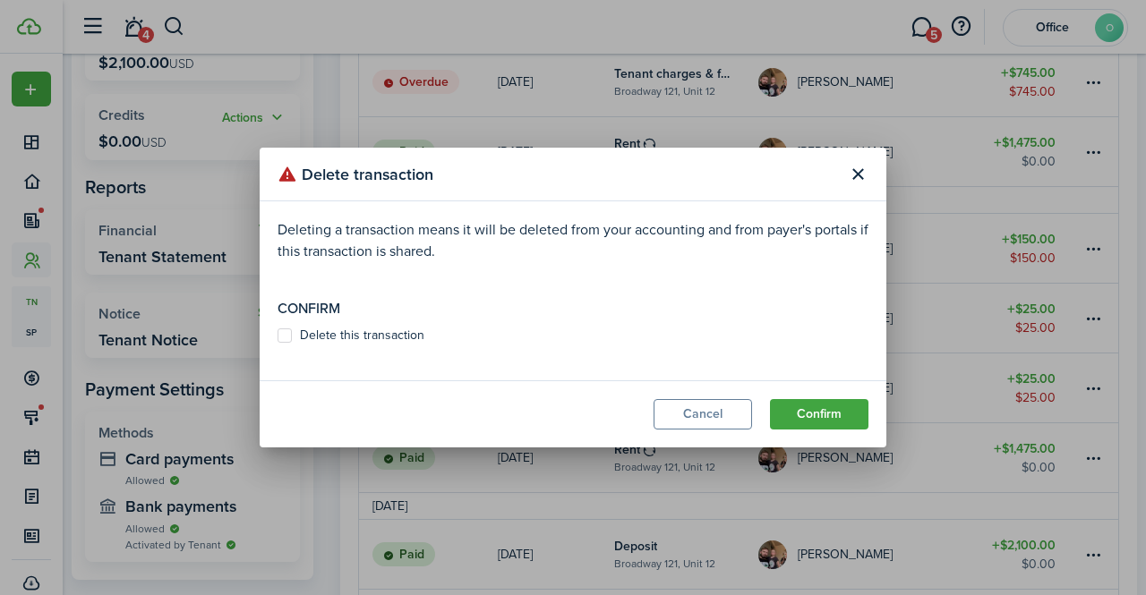
click at [358, 339] on label "Delete this transaction" at bounding box center [350, 335] width 147 height 14
click at [277, 337] on input "Delete this transaction" at bounding box center [277, 336] width 1 height 1
checkbox input "true"
click at [804, 412] on button "Confirm" at bounding box center [819, 414] width 98 height 30
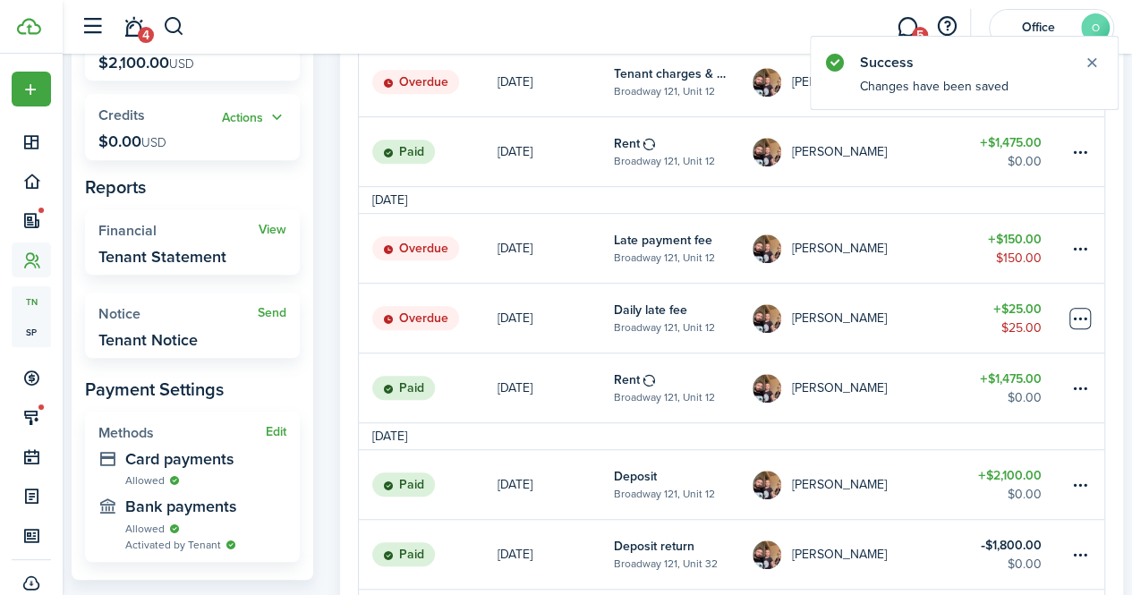
click at [1078, 321] on table-menu-btn-icon at bounding box center [1080, 318] width 21 height 21
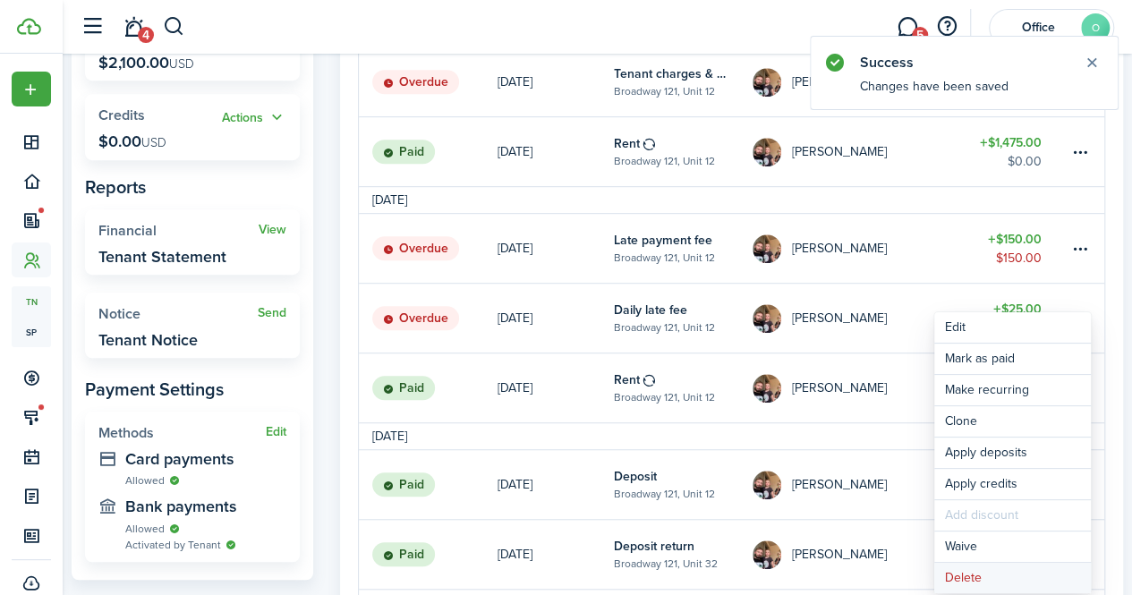
click at [997, 570] on button "Delete" at bounding box center [1012, 578] width 157 height 30
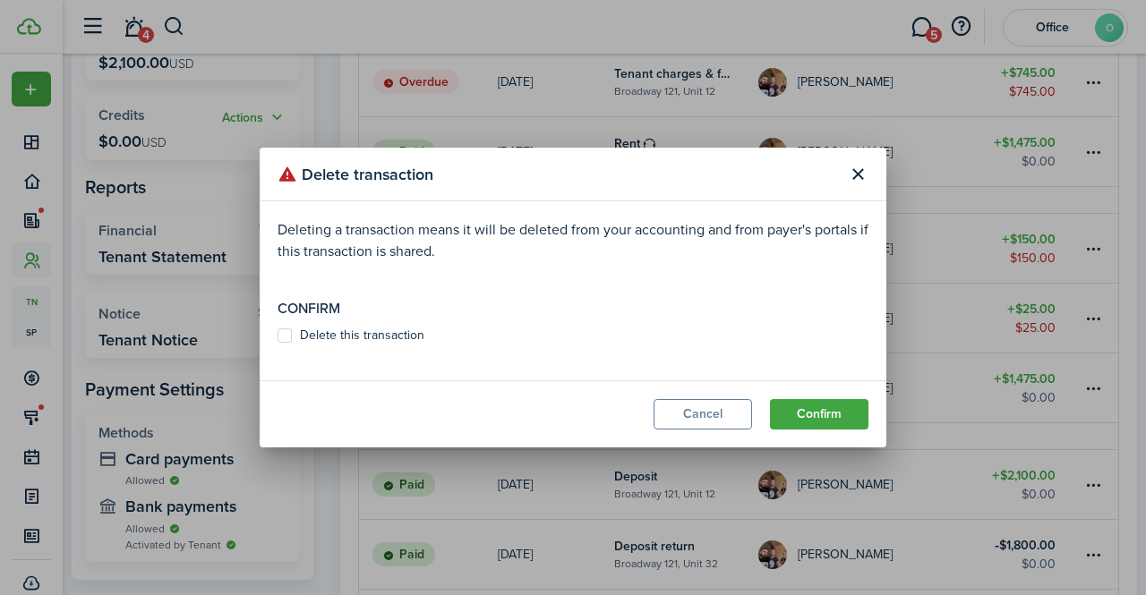
click at [390, 337] on label "Delete this transaction" at bounding box center [350, 335] width 147 height 14
click at [277, 337] on input "Delete this transaction" at bounding box center [277, 336] width 1 height 1
checkbox input "true"
click at [831, 410] on button "Confirm" at bounding box center [819, 414] width 98 height 30
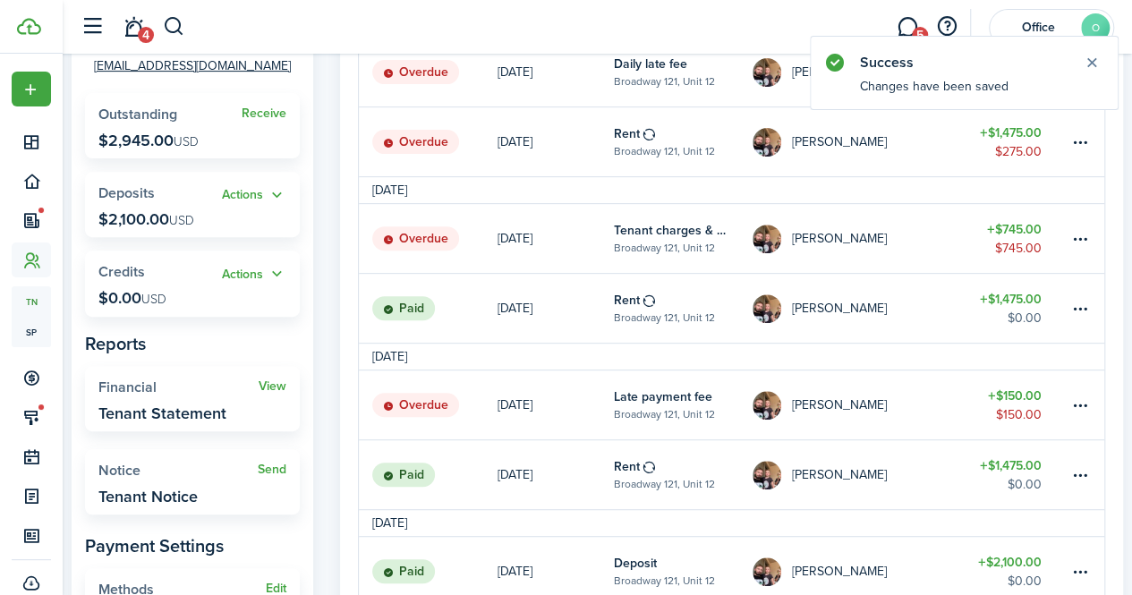
scroll to position [259, 0]
